Goal: Information Seeking & Learning: Learn about a topic

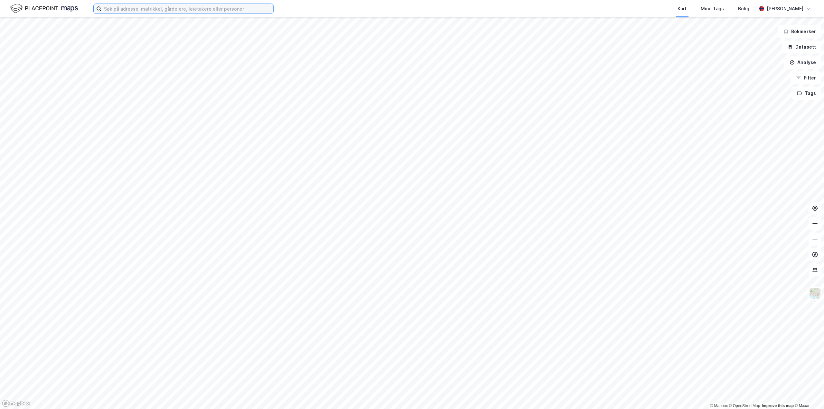
click at [122, 9] on input at bounding box center [187, 9] width 172 height 10
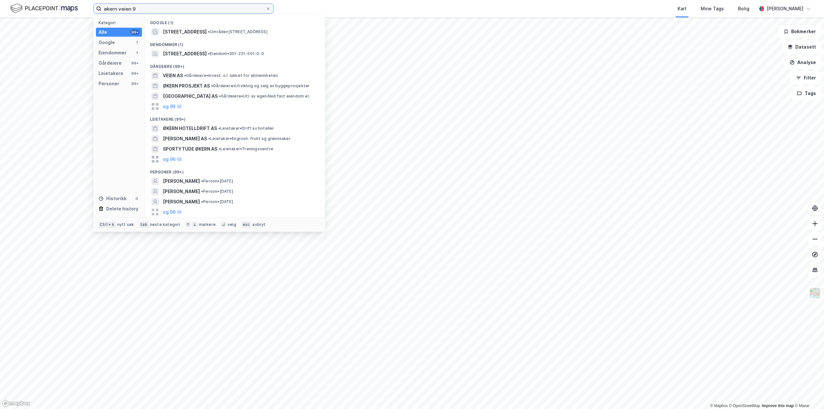
click at [119, 9] on input "økern veien 9" at bounding box center [183, 9] width 164 height 10
type input "[STREET_ADDRESS]"
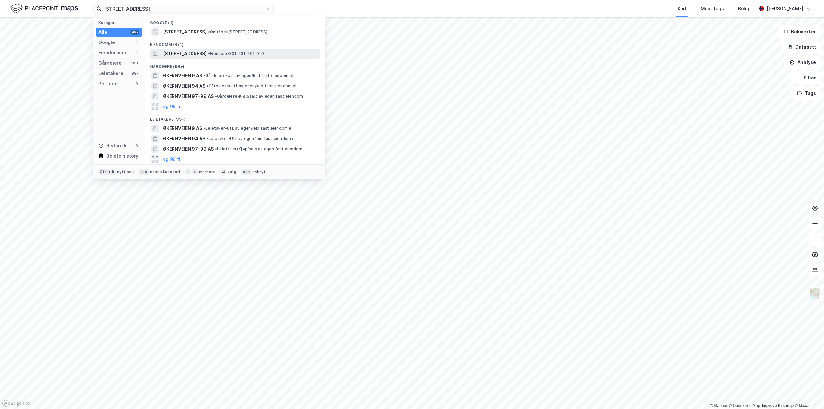
click at [207, 56] on span "[STREET_ADDRESS]" at bounding box center [185, 54] width 44 height 8
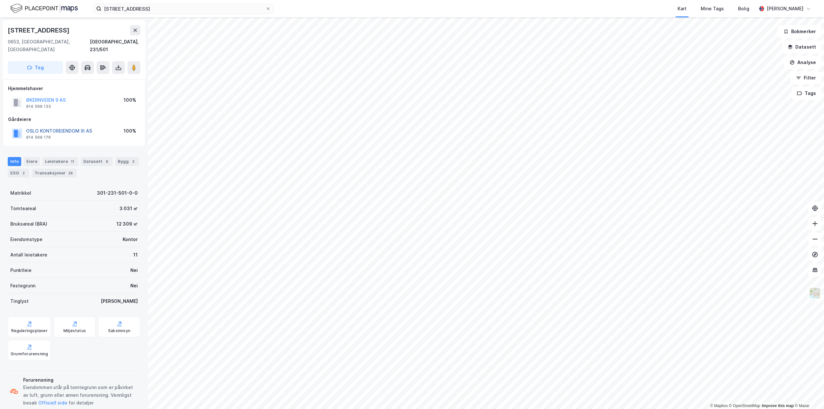
click at [0, 0] on button "OSLO KONTOREIENDOM III AS" at bounding box center [0, 0] width 0 height 0
